Goal: Check status: Check status

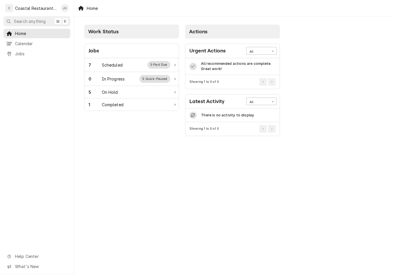
click at [124, 63] on div "7 Scheduled 0 Past Due" at bounding box center [130, 65] width 82 height 8
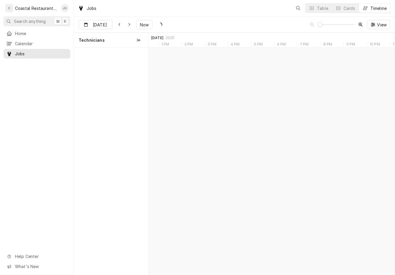
scroll to position [0, 4886]
click at [150, 24] on span "Now" at bounding box center [144, 25] width 11 height 6
type input "Aug 25"
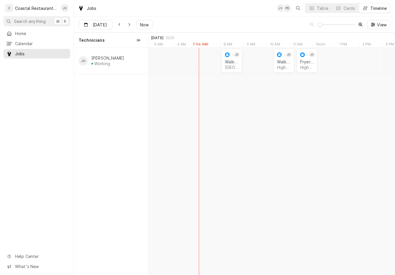
scroll to position [0, 6376]
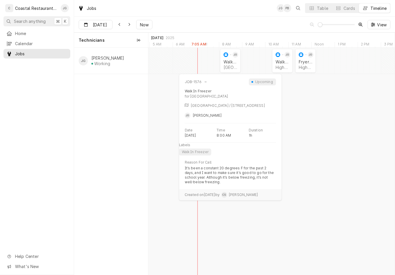
click at [230, 64] on div "Walk In Freezer Milford School District | Milford, 19963" at bounding box center [231, 64] width 16 height 13
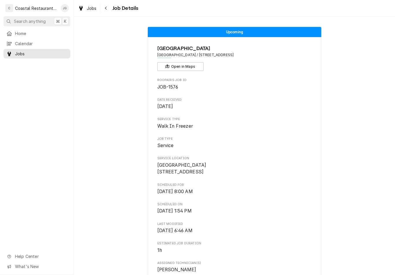
click at [35, 34] on span "Home" at bounding box center [41, 33] width 52 height 6
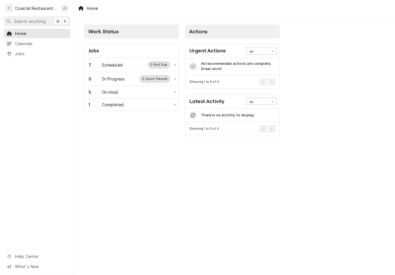
click at [127, 62] on div "7 Scheduled 0 Past Due" at bounding box center [130, 65] width 82 height 8
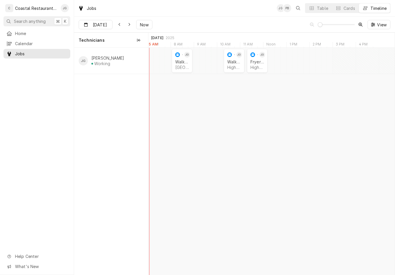
scroll to position [0, 4933]
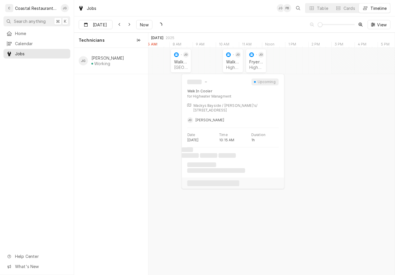
click at [227, 67] on div "Highwater Managment | [GEOGRAPHIC_DATA], 21842" at bounding box center [233, 67] width 14 height 5
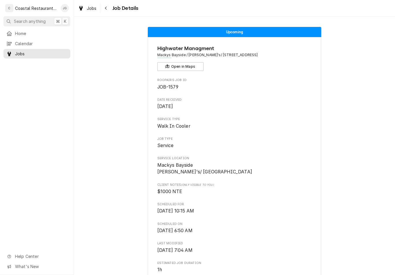
click at [39, 34] on span "Home" at bounding box center [41, 33] width 52 height 6
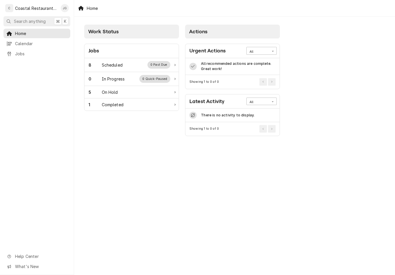
click at [136, 67] on div "8 Scheduled 0 Past Due" at bounding box center [130, 65] width 82 height 8
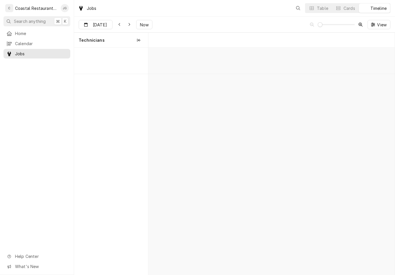
scroll to position [0, 4886]
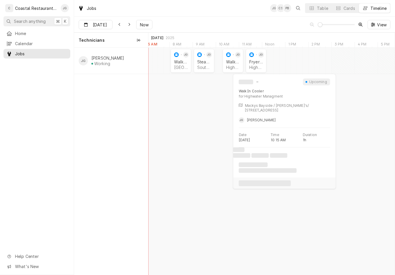
click at [230, 69] on div "Highwater Managment | [GEOGRAPHIC_DATA], 21842" at bounding box center [233, 67] width 14 height 5
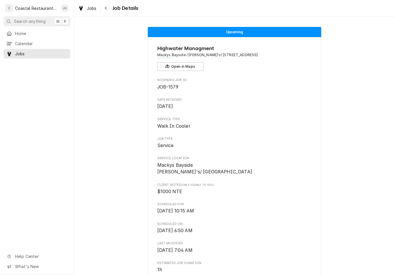
click at [37, 34] on span "Home" at bounding box center [41, 33] width 52 height 6
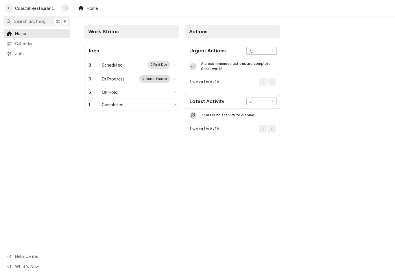
click at [139, 63] on div "8 Scheduled 0 Past Due" at bounding box center [130, 65] width 82 height 8
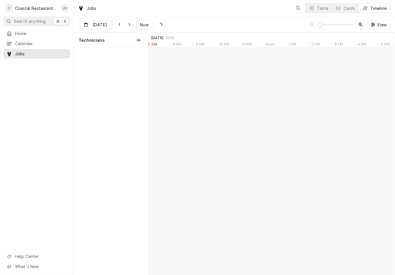
scroll to position [0, 4886]
click at [259, 66] on div "Highwater Managment | [GEOGRAPHIC_DATA], 21842" at bounding box center [256, 67] width 14 height 5
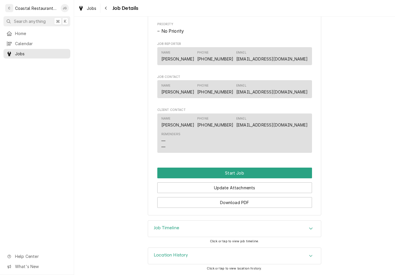
scroll to position [297, 0]
click at [41, 32] on span "Home" at bounding box center [41, 33] width 52 height 6
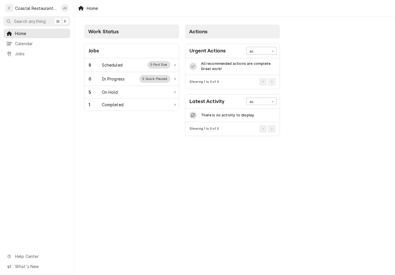
click at [122, 65] on div "Scheduled" at bounding box center [112, 65] width 21 height 6
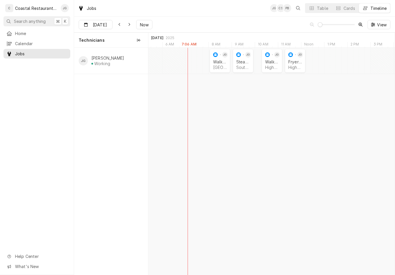
scroll to position [0, 4842]
click at [218, 66] on div "Milford School District | Milford, 19963" at bounding box center [220, 67] width 14 height 5
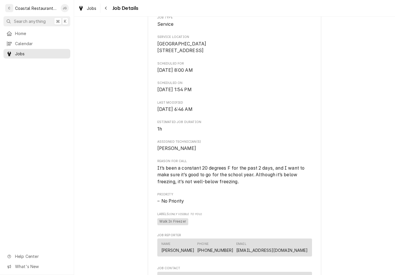
scroll to position [122, 0]
